Goal: Find specific page/section: Find specific page/section

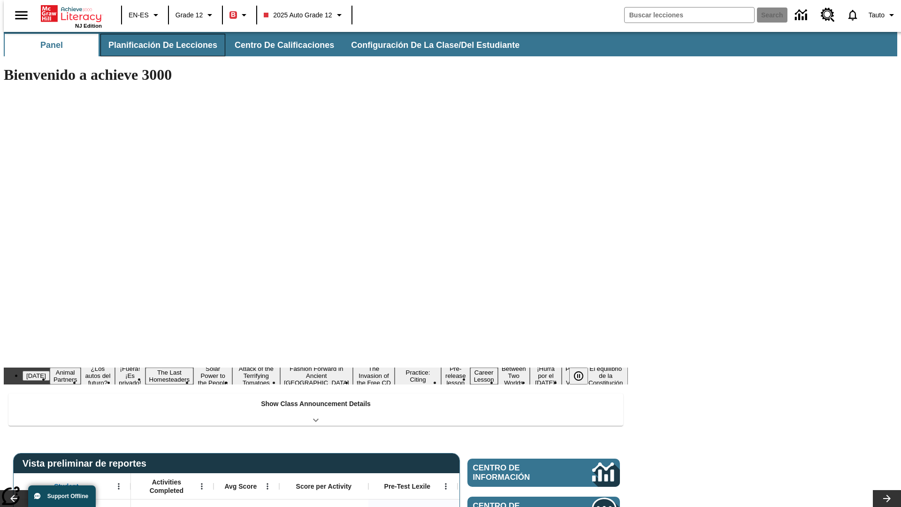
click at [157, 45] on span "Planificación de lecciones" at bounding box center [162, 45] width 109 height 11
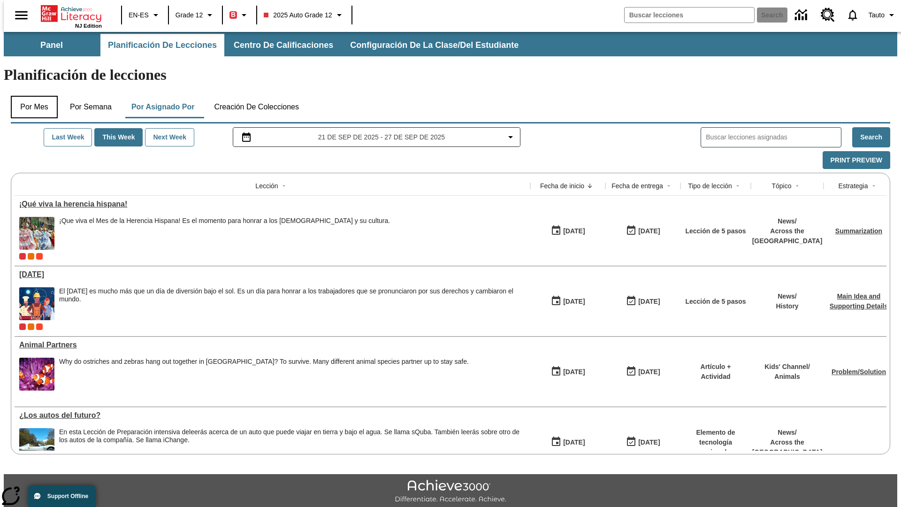
click at [31, 96] on button "Por mes" at bounding box center [34, 107] width 47 height 23
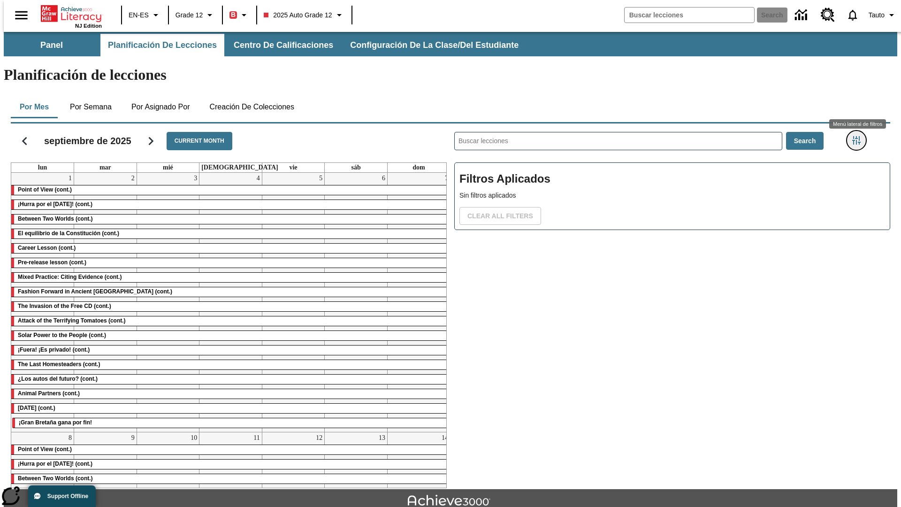
click at [860, 136] on icon "Menú lateral de filtros" at bounding box center [857, 140] width 8 height 8
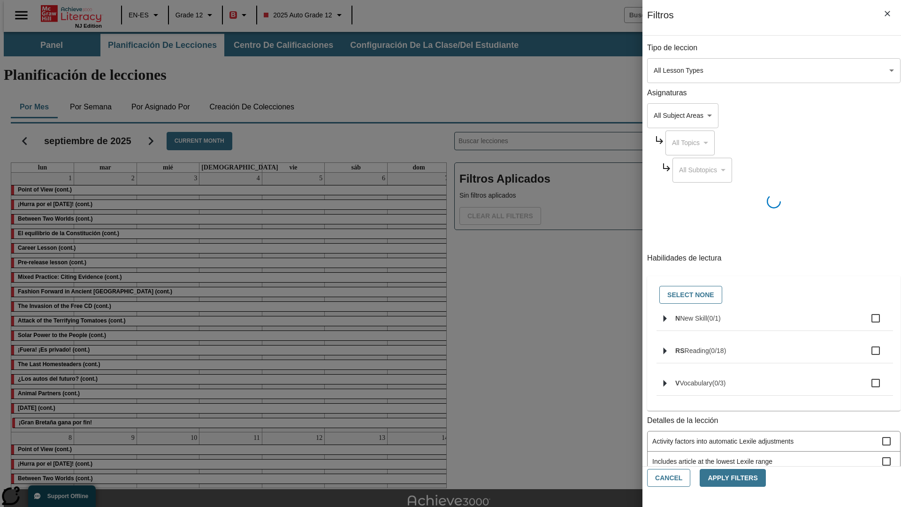
click at [676, 70] on body "Saltar al contenido principal NJ Edition EN-ES Grade 12 B 2025 Auto Grade 12 Se…" at bounding box center [451, 291] width 894 height 518
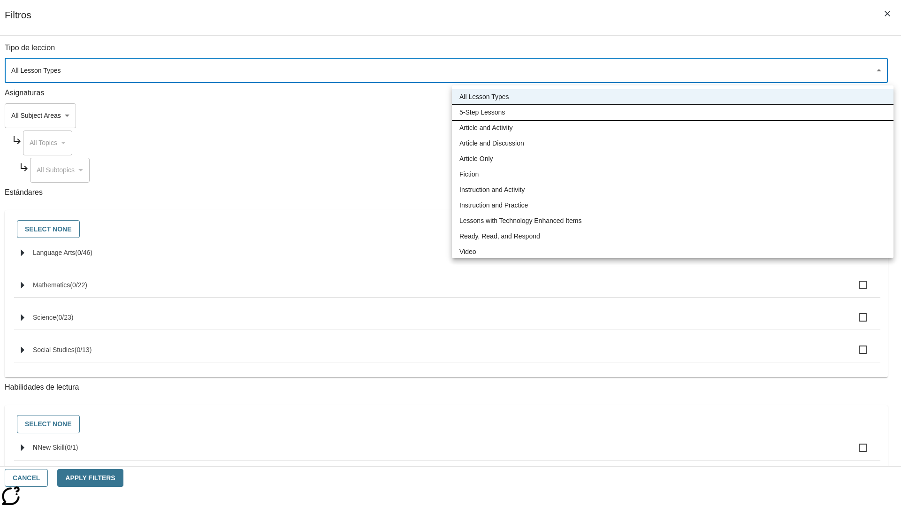
click at [673, 112] on li "5-Step Lessons" at bounding box center [673, 112] width 442 height 15
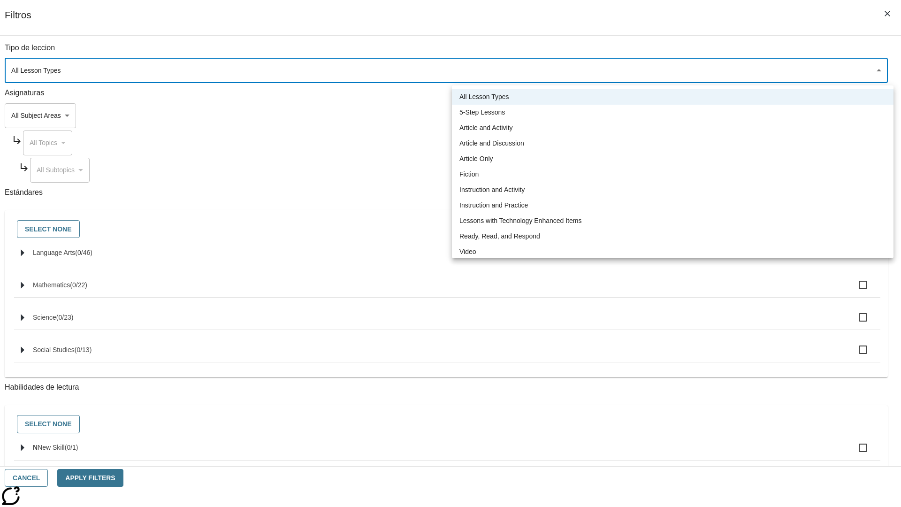
type input "1"
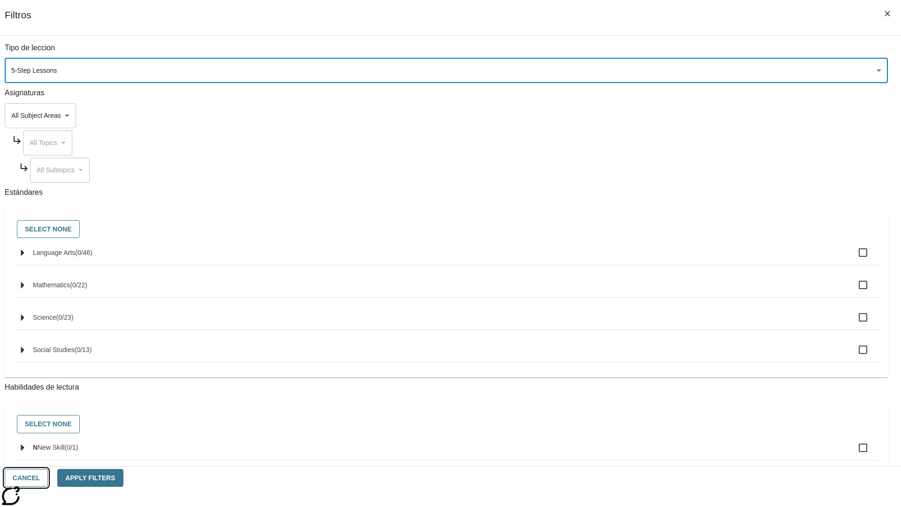
click at [48, 478] on button "Cancel" at bounding box center [26, 478] width 43 height 18
click at [860, 136] on icon "Menú lateral de filtros" at bounding box center [857, 140] width 8 height 8
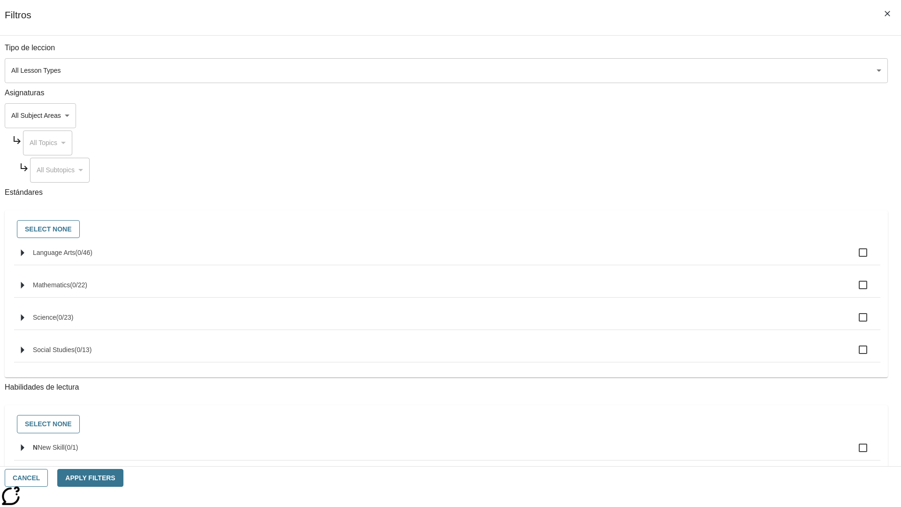
click at [676, 70] on body "Saltar al contenido principal NJ Edition EN-ES Grade 12 B 2025 Auto Grade 12 Se…" at bounding box center [451, 291] width 894 height 518
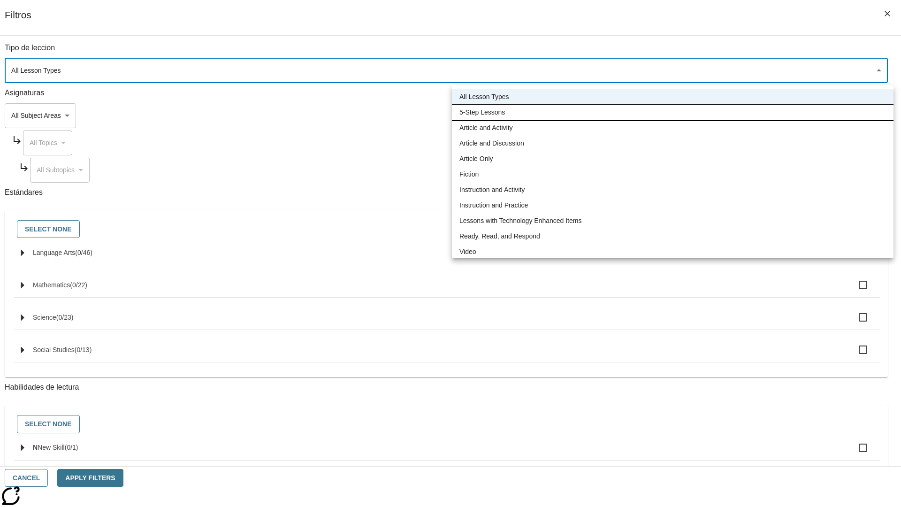
click at [673, 112] on li "5-Step Lessons" at bounding box center [673, 112] width 442 height 15
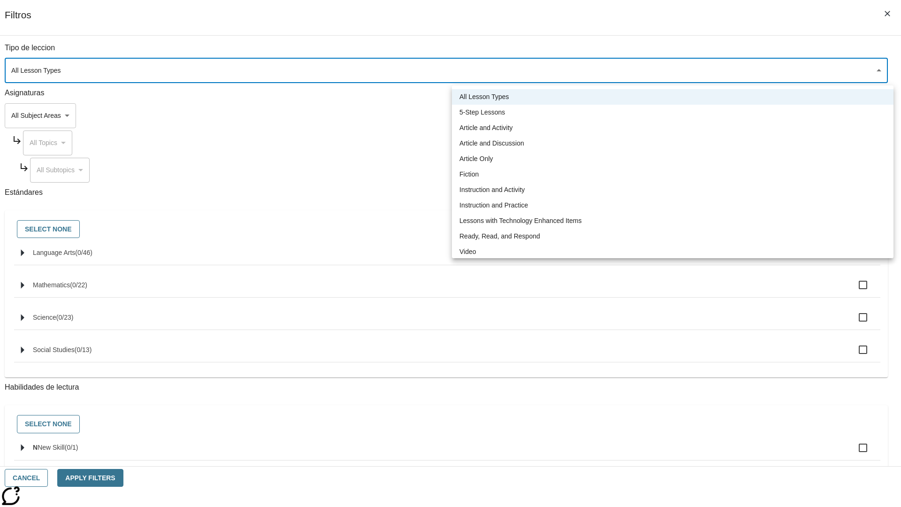
type input "1"
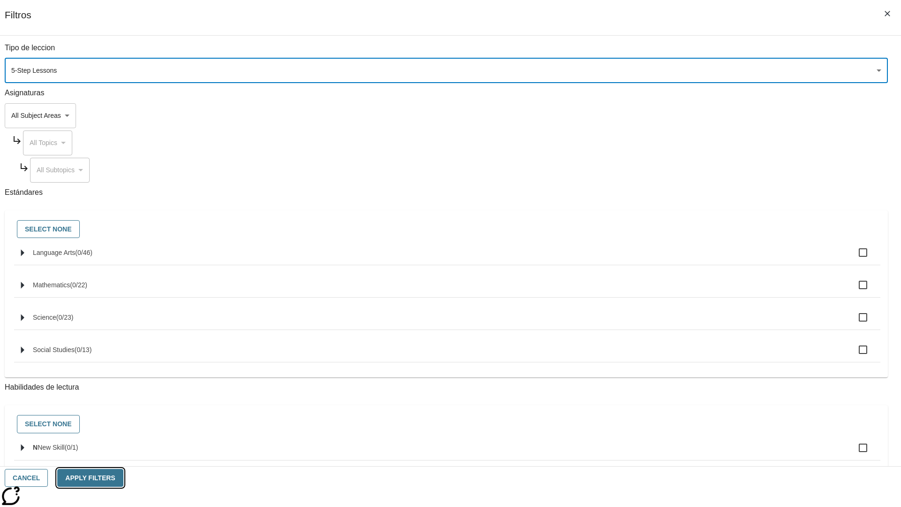
click at [123, 478] on button "Apply Filters" at bounding box center [90, 478] width 66 height 18
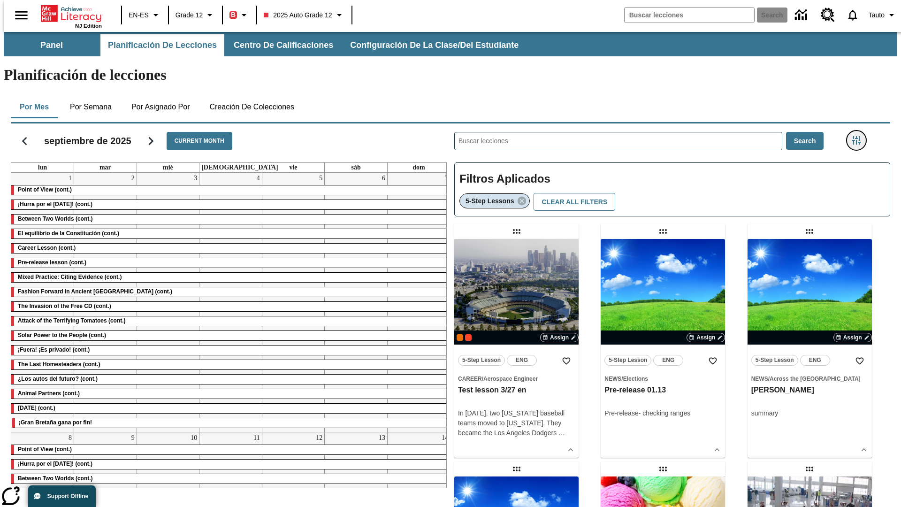
click at [860, 136] on icon "Menú lateral de filtros" at bounding box center [857, 140] width 8 height 8
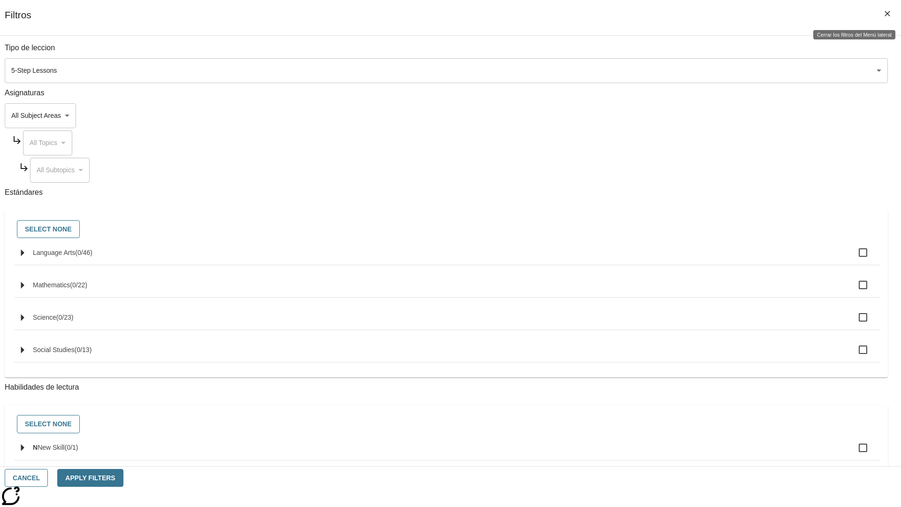
click at [888, 14] on icon "Cerrar los filtros del Menú lateral" at bounding box center [888, 14] width 6 height 6
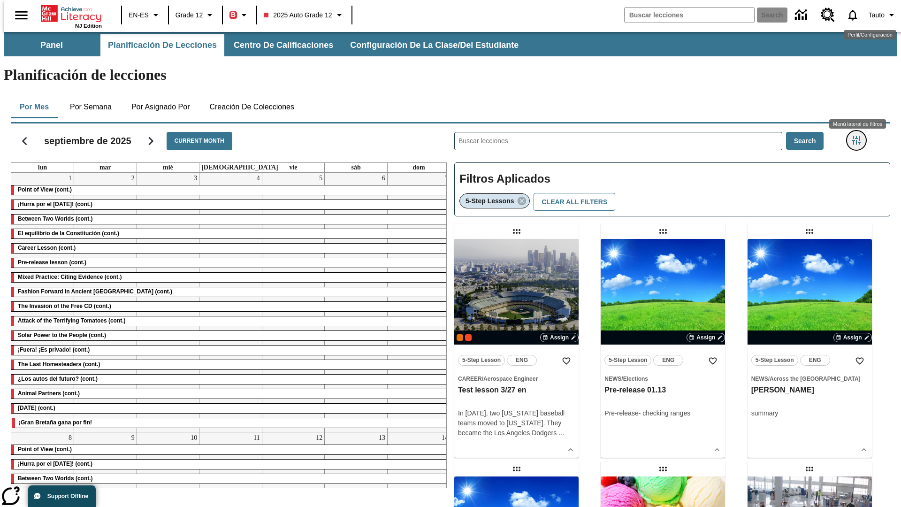
click at [860, 136] on icon "Menú lateral de filtros" at bounding box center [857, 140] width 8 height 8
